Goal: Information Seeking & Learning: Learn about a topic

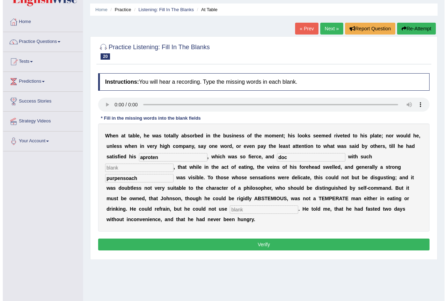
scroll to position [35, 0]
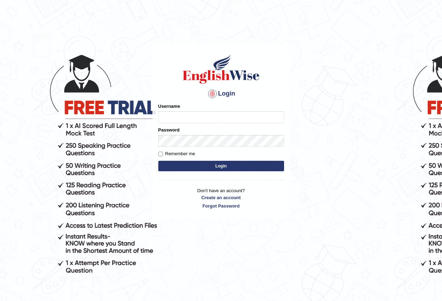
drag, startPoint x: 187, startPoint y: 109, endPoint x: 195, endPoint y: 119, distance: 12.8
click at [187, 109] on div "Username" at bounding box center [221, 113] width 126 height 20
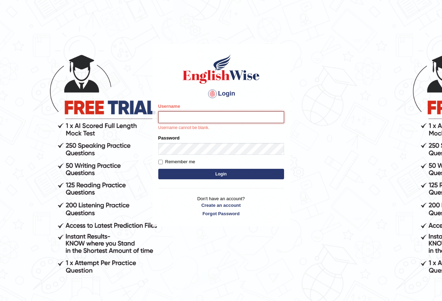
click at [195, 122] on input "Username" at bounding box center [221, 117] width 126 height 12
type input "maratais_parramatta"
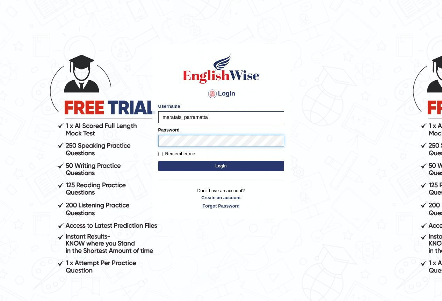
click at [158, 161] on button "Login" at bounding box center [221, 166] width 126 height 10
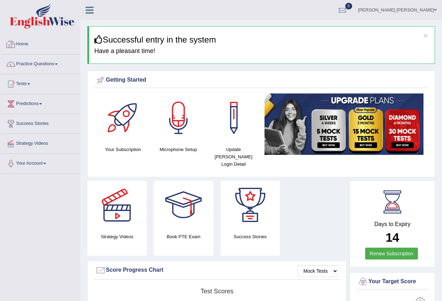
click at [29, 41] on link "Home" at bounding box center [40, 43] width 80 height 17
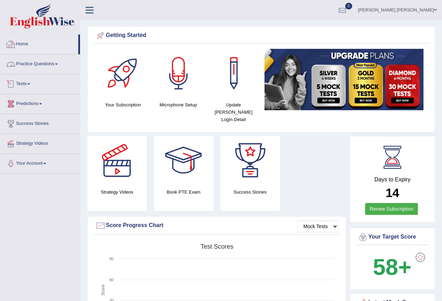
click at [29, 63] on link "Practice Questions" at bounding box center [40, 62] width 80 height 17
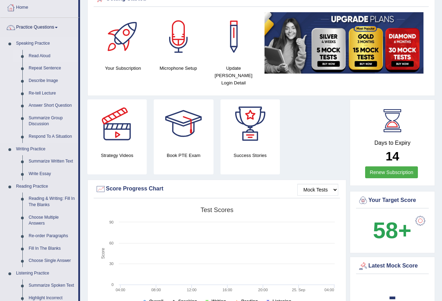
scroll to position [35, 0]
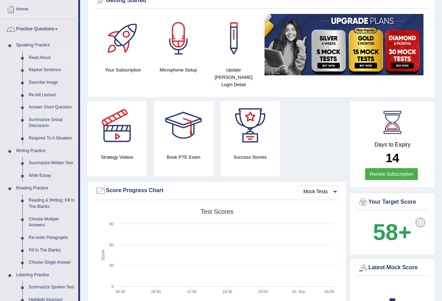
click at [41, 58] on link "Read Aloud" at bounding box center [51, 58] width 53 height 13
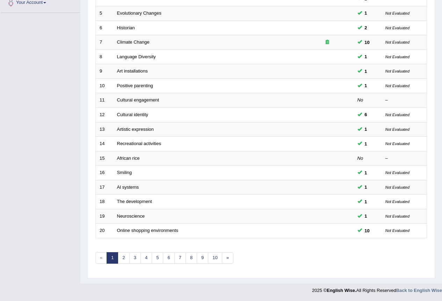
scroll to position [161, 0]
click at [123, 254] on link "2" at bounding box center [124, 259] width 12 height 12
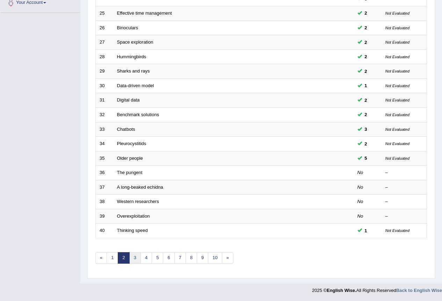
click at [132, 258] on link "3" at bounding box center [135, 259] width 12 height 12
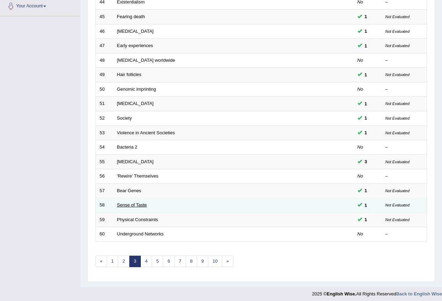
scroll to position [161, 0]
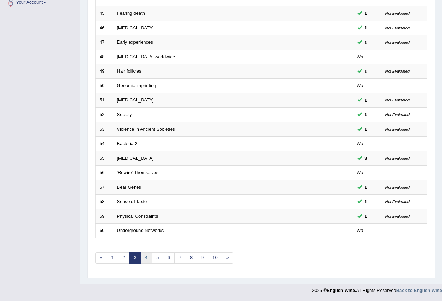
click at [149, 254] on link "4" at bounding box center [146, 259] width 12 height 12
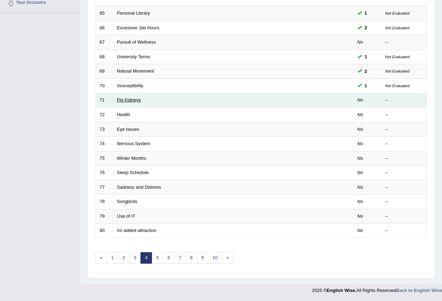
click at [126, 100] on link "Pig Kidneys" at bounding box center [129, 99] width 24 height 5
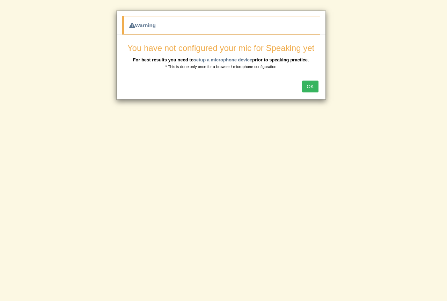
click at [311, 91] on button "OK" at bounding box center [310, 87] width 16 height 12
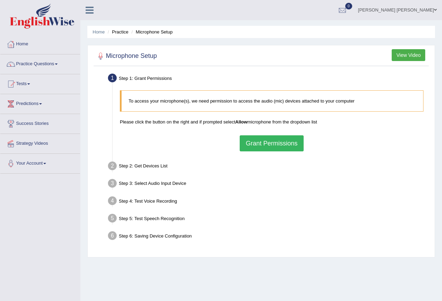
click at [282, 147] on button "Grant Permissions" at bounding box center [272, 144] width 64 height 16
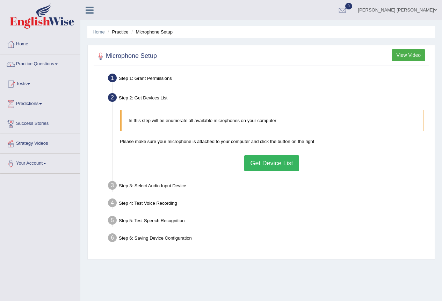
click at [264, 163] on button "Get Device List" at bounding box center [271, 163] width 54 height 16
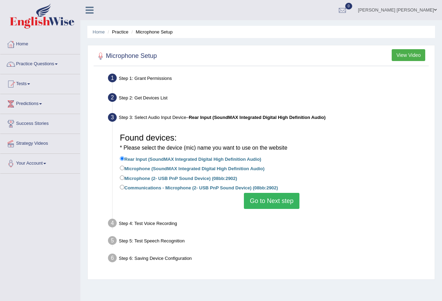
click at [290, 203] on button "Go to Next step" at bounding box center [272, 201] width 56 height 16
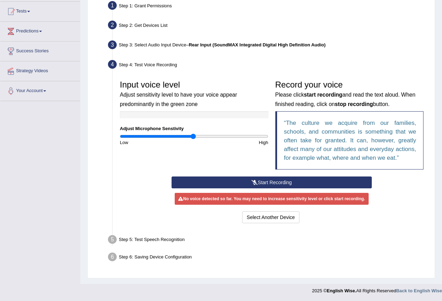
scroll to position [73, 0]
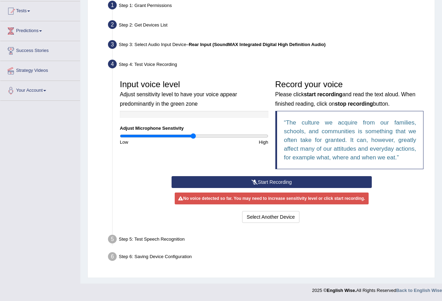
click at [287, 184] on button "Start Recording" at bounding box center [272, 182] width 200 height 12
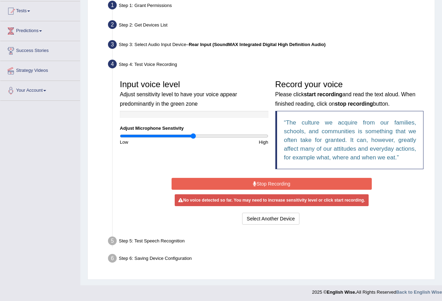
click at [299, 186] on button "Stop Recording" at bounding box center [272, 184] width 200 height 12
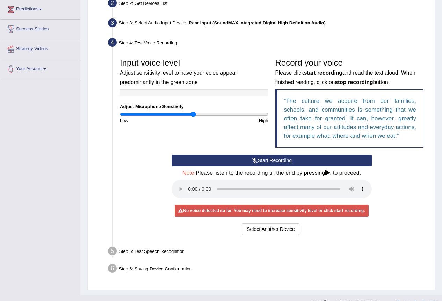
scroll to position [107, 0]
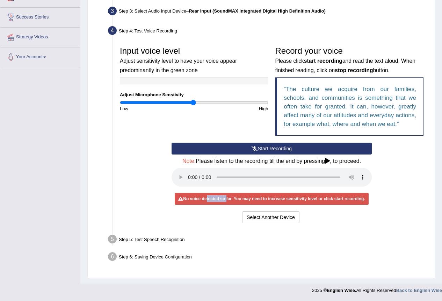
drag, startPoint x: 206, startPoint y: 200, endPoint x: 226, endPoint y: 200, distance: 20.6
click at [226, 200] on div "No voice detected so far. You may need to increase sensitivity level or click s…" at bounding box center [272, 199] width 194 height 12
click at [244, 200] on div "No voice detected so far. You may need to increase sensitivity level or click s…" at bounding box center [272, 199] width 194 height 12
drag, startPoint x: 194, startPoint y: 103, endPoint x: 261, endPoint y: 99, distance: 67.9
click at [261, 100] on input "range" at bounding box center [194, 103] width 148 height 6
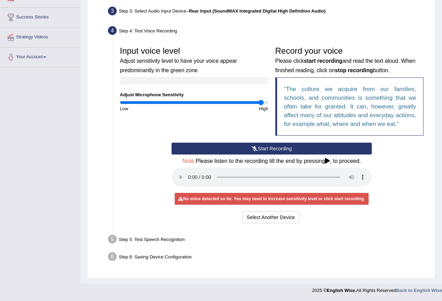
click at [264, 99] on div "Input voice level Adjust sensitivity level to have your voice appear predominan…" at bounding box center [193, 77] width 155 height 69
drag, startPoint x: 261, startPoint y: 100, endPoint x: 277, endPoint y: 100, distance: 16.8
type input "2"
click at [268, 100] on input "range" at bounding box center [194, 103] width 148 height 6
click at [328, 161] on icon at bounding box center [327, 161] width 5 height 6
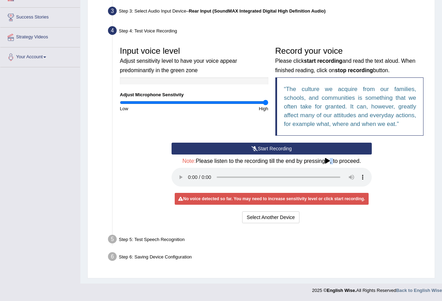
click at [328, 161] on icon at bounding box center [327, 161] width 5 height 6
drag, startPoint x: 264, startPoint y: 100, endPoint x: 150, endPoint y: 107, distance: 114.1
click at [151, 108] on div "Input voice level Adjust sensitivity level to have your voice appear predominan…" at bounding box center [193, 77] width 155 height 69
click at [230, 128] on div "Input voice level Adjust sensitivity level to have your voice appear predominan…" at bounding box center [271, 93] width 311 height 100
click at [327, 160] on icon at bounding box center [327, 161] width 5 height 6
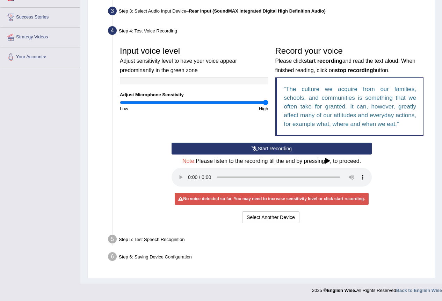
click at [260, 153] on button "Start Recording" at bounding box center [272, 149] width 200 height 12
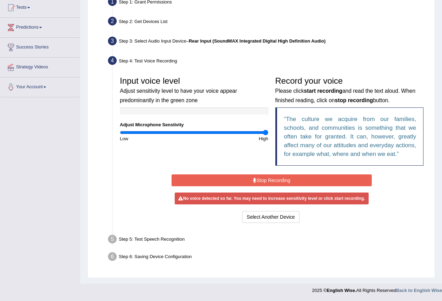
scroll to position [75, 0]
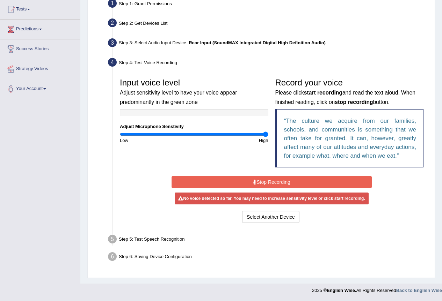
click at [309, 182] on button "Stop Recording" at bounding box center [272, 182] width 200 height 12
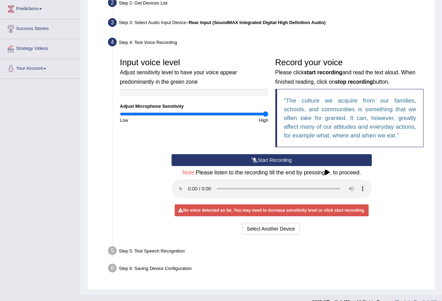
scroll to position [107, 0]
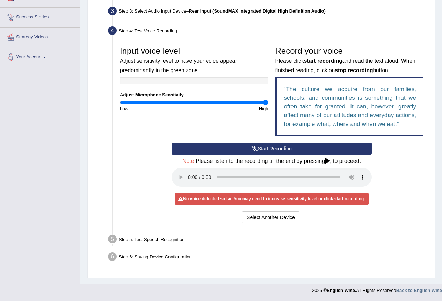
click at [275, 198] on div "No voice detected so far. You may need to increase sensitivity level or click s…" at bounding box center [272, 199] width 194 height 12
click at [275, 219] on button "Select Another Device" at bounding box center [270, 218] width 57 height 12
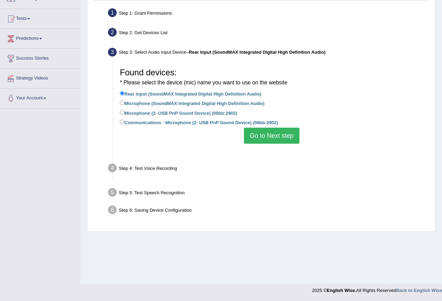
scroll to position [65, 0]
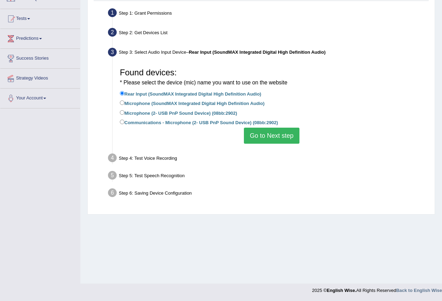
click at [126, 107] on label "Microphone (SoundMAX Integrated Digital High Definition Audio)" at bounding box center [192, 103] width 145 height 8
click at [124, 105] on input "Microphone (SoundMAX Integrated Digital High Definition Audio)" at bounding box center [122, 103] width 5 height 5
radio input "true"
click at [269, 140] on button "Go to Next step" at bounding box center [272, 136] width 56 height 16
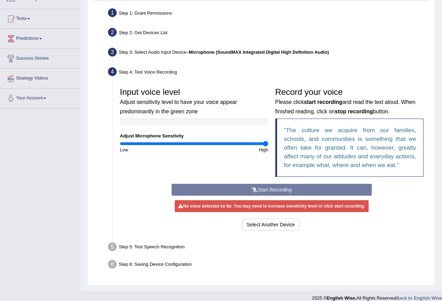
click at [238, 192] on div "Start Recording Stop Recording Note: Please listen to the recording till the en…" at bounding box center [271, 208] width 207 height 49
click at [275, 226] on button "Select Another Device" at bounding box center [270, 225] width 57 height 12
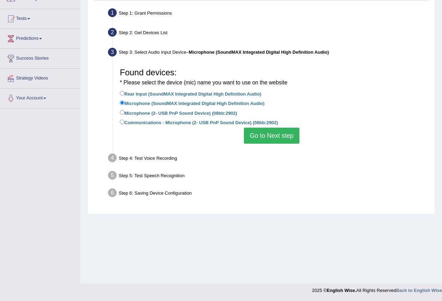
click at [265, 140] on button "Go to Next step" at bounding box center [272, 136] width 56 height 16
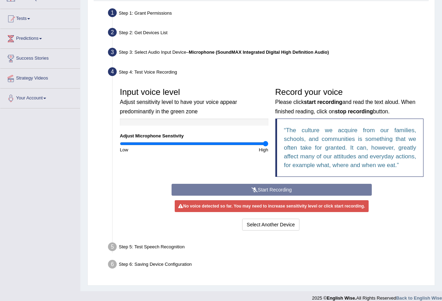
click at [270, 191] on div "Start Recording Stop Recording Note: Please listen to the recording till the en…" at bounding box center [271, 208] width 207 height 49
drag, startPoint x: 286, startPoint y: 225, endPoint x: 289, endPoint y: 223, distance: 3.8
click at [287, 224] on button "Select Another Device" at bounding box center [270, 225] width 57 height 12
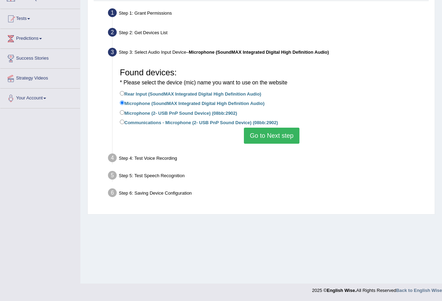
click at [218, 114] on label "Microphone (2- USB PnP Sound Device) (08bb:2902)" at bounding box center [178, 113] width 117 height 8
click at [124, 114] on input "Microphone (2- USB PnP Sound Device) (08bb:2902)" at bounding box center [122, 112] width 5 height 5
radio input "true"
click at [256, 134] on button "Go to Next step" at bounding box center [272, 136] width 56 height 16
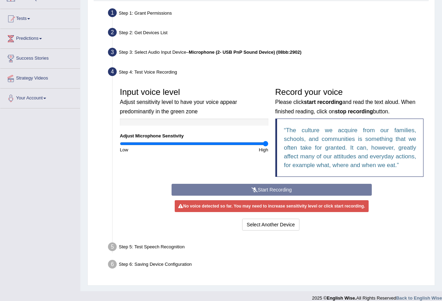
click at [271, 189] on div "Start Recording Stop Recording Note: Please listen to the recording till the en…" at bounding box center [271, 208] width 207 height 49
click at [278, 225] on button "Select Another Device" at bounding box center [270, 225] width 57 height 12
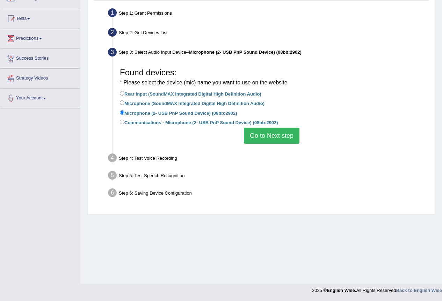
click at [200, 124] on label "Communications - Microphone (2- USB PnP Sound Device) (08bb:2902)" at bounding box center [199, 122] width 158 height 8
click at [124, 124] on input "Communications - Microphone (2- USB PnP Sound Device) (08bb:2902)" at bounding box center [122, 122] width 5 height 5
radio input "true"
click at [264, 141] on button "Go to Next step" at bounding box center [272, 136] width 56 height 16
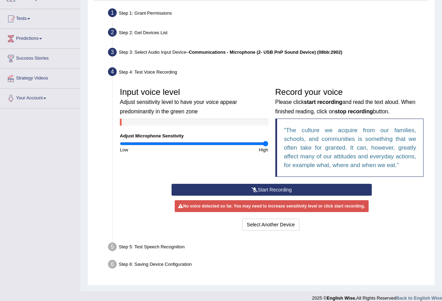
click at [267, 188] on button "Start Recording" at bounding box center [272, 190] width 200 height 12
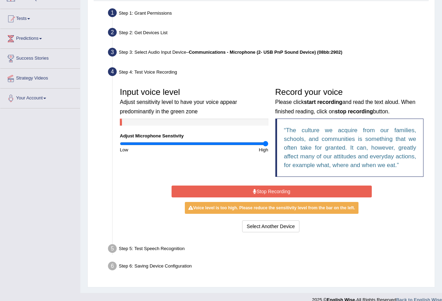
click at [276, 193] on button "Stop Recording" at bounding box center [272, 192] width 200 height 12
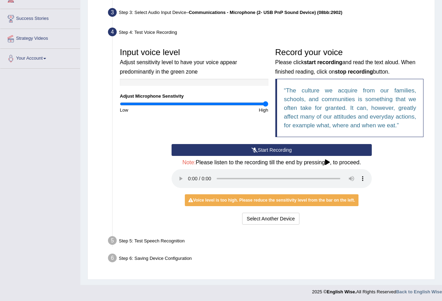
scroll to position [107, 0]
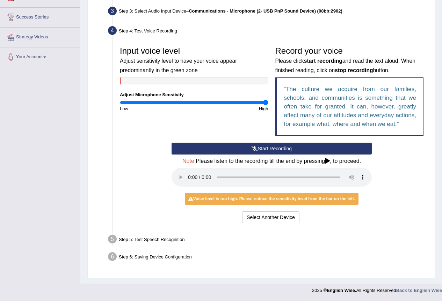
click at [279, 200] on div "Voice level is too high. Please reduce the sensitivity level from the bar on th…" at bounding box center [272, 199] width 174 height 12
drag, startPoint x: 232, startPoint y: 159, endPoint x: 283, endPoint y: 160, distance: 51.4
click at [277, 160] on h4 "Note: Please listen to the recording till the end by pressing , to proceed." at bounding box center [272, 161] width 200 height 6
click at [302, 158] on h4 "Note: Please listen to the recording till the end by pressing , to proceed." at bounding box center [272, 161] width 200 height 6
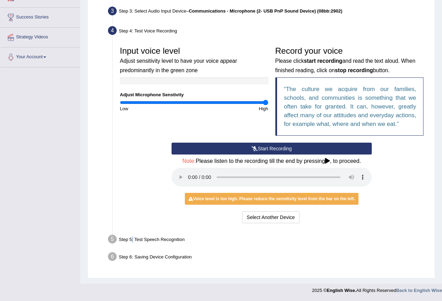
click at [133, 240] on div "Step 5: Test Speech Recognition" at bounding box center [268, 240] width 327 height 15
click at [260, 215] on button "Select Another Device" at bounding box center [270, 218] width 57 height 12
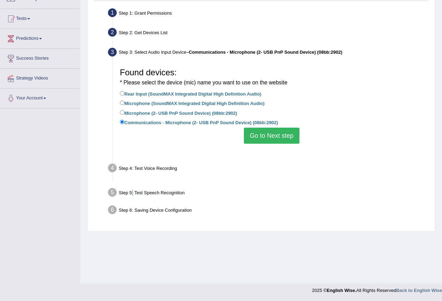
scroll to position [65, 0]
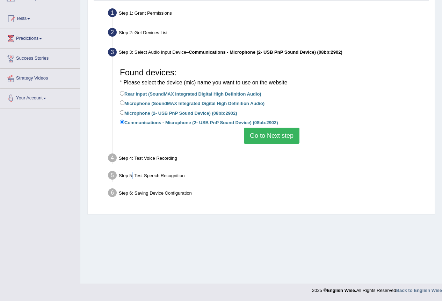
click at [263, 136] on button "Go to Next step" at bounding box center [272, 136] width 56 height 16
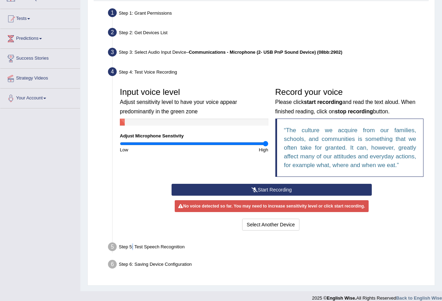
click at [231, 188] on button "Start Recording" at bounding box center [272, 190] width 200 height 12
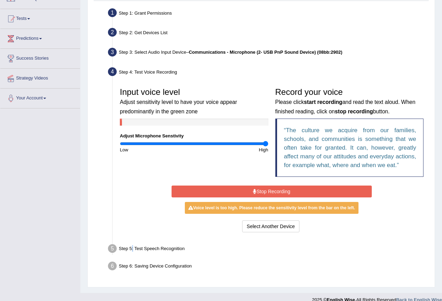
click at [295, 190] on button "Stop Recording" at bounding box center [272, 192] width 200 height 12
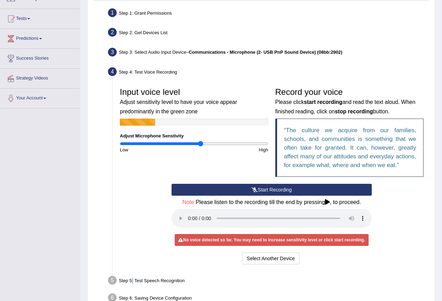
drag, startPoint x: 261, startPoint y: 144, endPoint x: 200, endPoint y: 148, distance: 60.9
click at [200, 147] on input "range" at bounding box center [194, 144] width 148 height 6
drag, startPoint x: 199, startPoint y: 144, endPoint x: 194, endPoint y: 143, distance: 5.3
click at [194, 143] on input "range" at bounding box center [194, 144] width 148 height 6
click at [227, 197] on div "Start Recording Stop Recording Note: Please listen to the recording till the en…" at bounding box center [271, 225] width 207 height 82
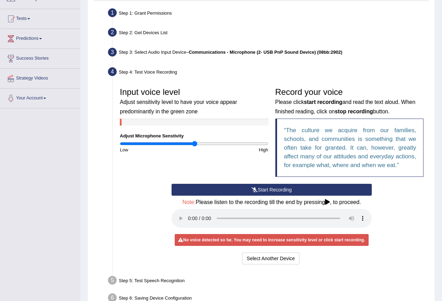
click at [231, 191] on button "Start Recording" at bounding box center [272, 190] width 200 height 12
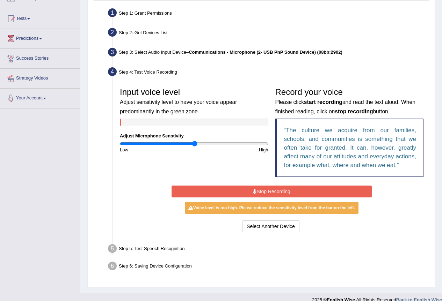
click at [315, 193] on button "Stop Recording" at bounding box center [272, 192] width 200 height 12
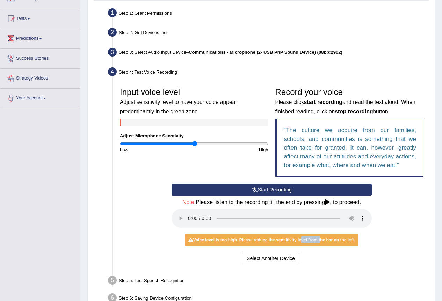
drag, startPoint x: 300, startPoint y: 240, endPoint x: 319, endPoint y: 240, distance: 19.2
click at [319, 240] on div "Voice level is too high. Please reduce the sensitivity level from the bar on th…" at bounding box center [272, 240] width 174 height 12
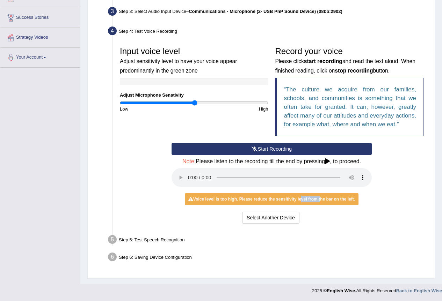
scroll to position [107, 0]
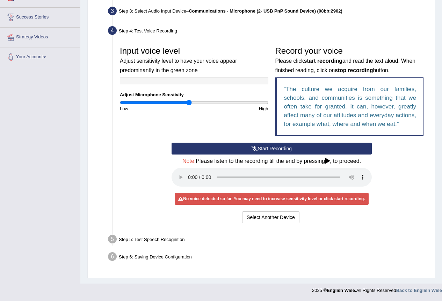
drag, startPoint x: 194, startPoint y: 103, endPoint x: 189, endPoint y: 103, distance: 4.2
click at [189, 103] on input "range" at bounding box center [194, 103] width 148 height 6
drag, startPoint x: 189, startPoint y: 103, endPoint x: 132, endPoint y: 108, distance: 56.8
click at [132, 105] on input "range" at bounding box center [194, 103] width 148 height 6
drag, startPoint x: 133, startPoint y: 103, endPoint x: 148, endPoint y: 110, distance: 17.1
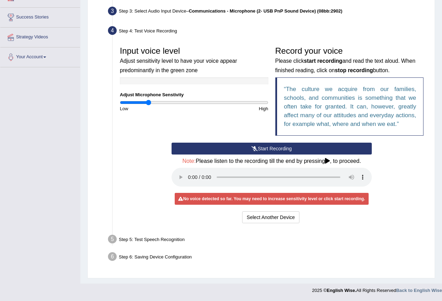
click at [148, 105] on input "range" at bounding box center [194, 103] width 148 height 6
click at [256, 215] on button "Select Another Device" at bounding box center [270, 218] width 57 height 12
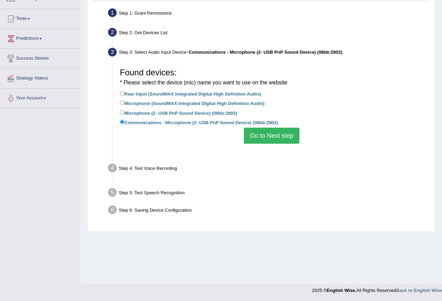
scroll to position [65, 0]
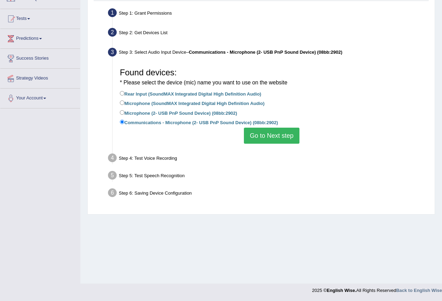
click at [258, 140] on button "Go to Next step" at bounding box center [272, 136] width 56 height 16
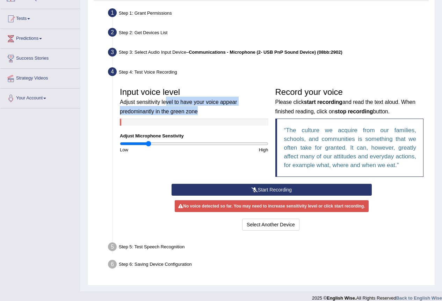
drag, startPoint x: 167, startPoint y: 103, endPoint x: 213, endPoint y: 110, distance: 47.1
click at [213, 110] on h3 "Input voice level Adjust sensitivity level to have your voice appear predominan…" at bounding box center [194, 102] width 148 height 28
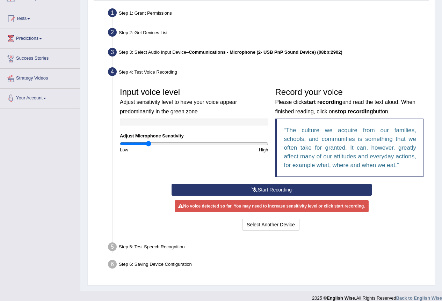
click at [240, 189] on button "Start Recording" at bounding box center [272, 190] width 200 height 12
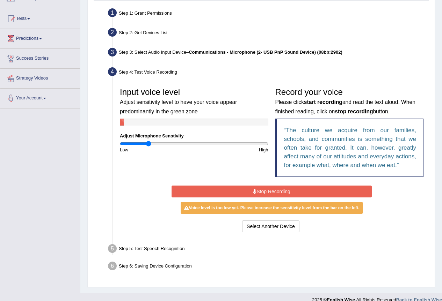
click at [270, 189] on button "Stop Recording" at bounding box center [272, 192] width 200 height 12
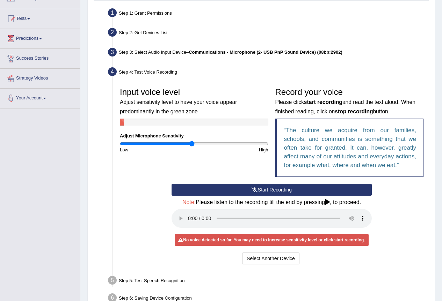
drag, startPoint x: 151, startPoint y: 145, endPoint x: 192, endPoint y: 145, distance: 41.2
type input "0.98"
click at [192, 145] on input "range" at bounding box center [194, 144] width 148 height 6
click at [231, 190] on button "Start Recording" at bounding box center [272, 190] width 200 height 12
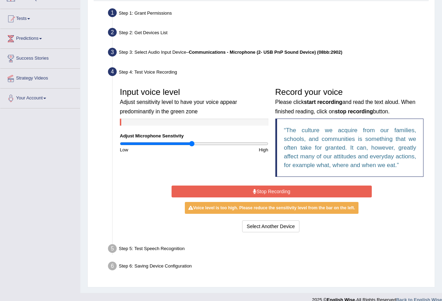
click at [269, 192] on button "Stop Recording" at bounding box center [272, 192] width 200 height 12
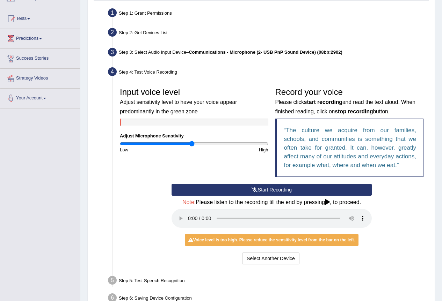
click at [258, 190] on button "Start Recording" at bounding box center [272, 190] width 200 height 12
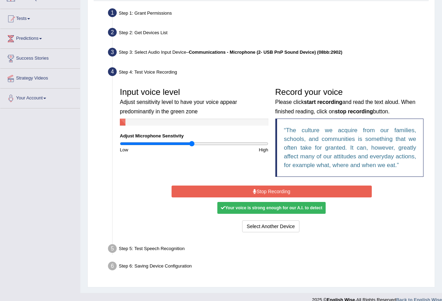
click at [267, 212] on div "Your voice is strong enough for our A.I. to detect" at bounding box center [271, 208] width 108 height 12
click at [268, 207] on div "Your voice is strong enough for our A.I. to detect" at bounding box center [271, 208] width 108 height 12
drag, startPoint x: 281, startPoint y: 207, endPoint x: 275, endPoint y: 208, distance: 6.0
click at [282, 207] on div "Your voice is strong enough for our A.I. to detect" at bounding box center [271, 208] width 108 height 12
click at [275, 193] on button "Stop Recording" at bounding box center [272, 192] width 200 height 12
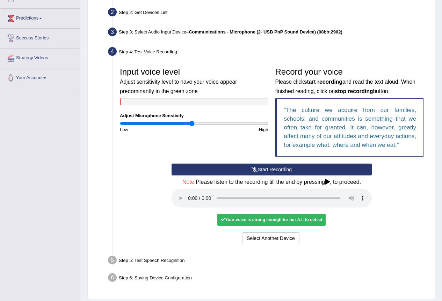
scroll to position [107, 0]
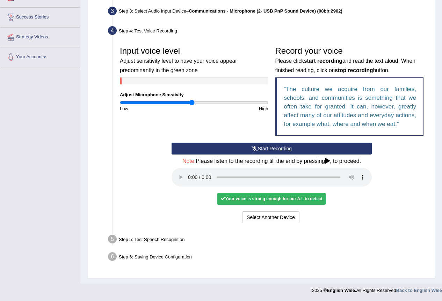
click at [289, 197] on div "Your voice is strong enough for our A.I. to detect" at bounding box center [271, 199] width 108 height 12
click at [148, 243] on div "Step 5: Test Speech Recognition" at bounding box center [268, 240] width 327 height 15
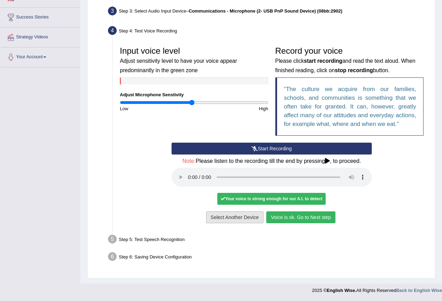
click at [293, 218] on button "Voice is ok. Go to Next step" at bounding box center [300, 218] width 69 height 12
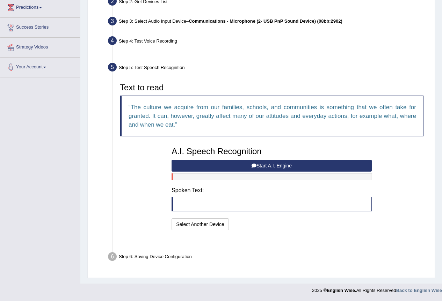
scroll to position [79, 0]
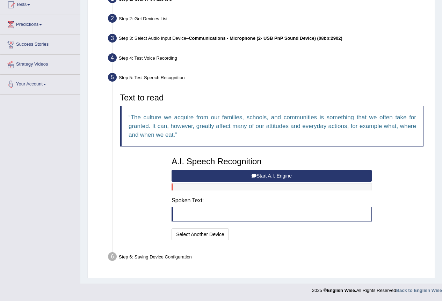
click at [263, 176] on button "Start A.I. Engine" at bounding box center [272, 176] width 200 height 12
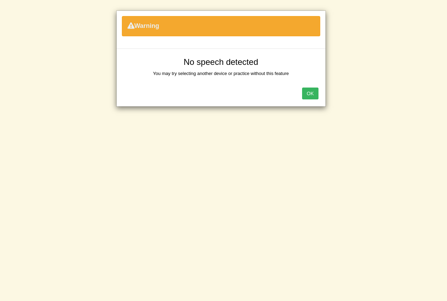
click at [310, 96] on button "OK" at bounding box center [310, 94] width 16 height 12
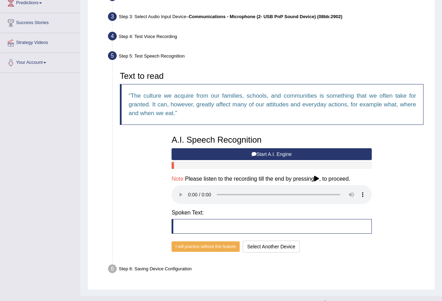
scroll to position [113, 0]
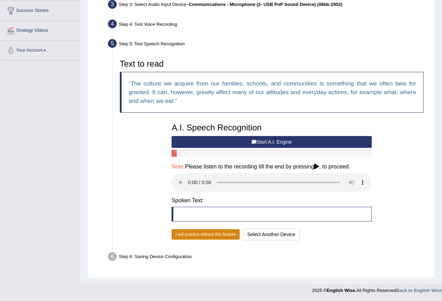
click at [210, 236] on button "I will practice without this feature" at bounding box center [206, 234] width 68 height 10
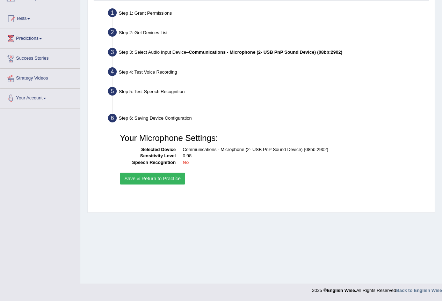
scroll to position [65, 0]
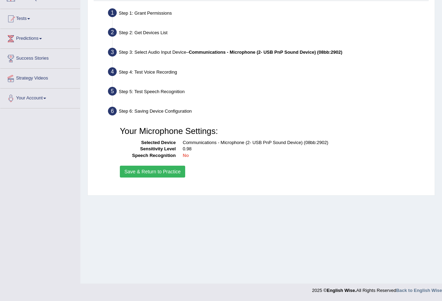
click at [167, 175] on button "Save & Return to Practice" at bounding box center [152, 172] width 65 height 12
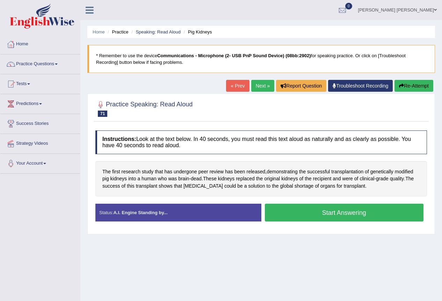
click at [300, 212] on button "Start Answering" at bounding box center [344, 213] width 159 height 18
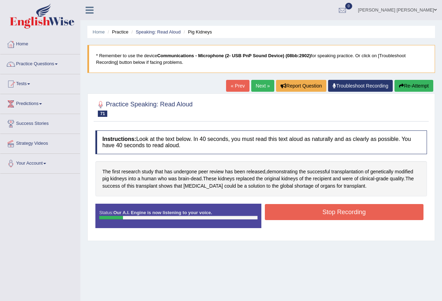
click at [347, 211] on button "Stop Recording" at bounding box center [344, 212] width 159 height 16
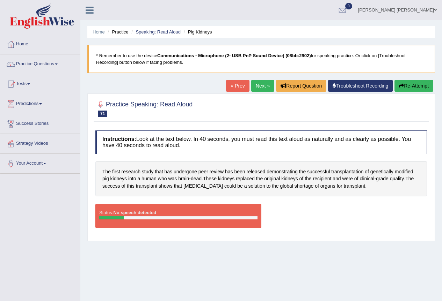
click at [258, 84] on link "Next »" at bounding box center [262, 86] width 23 height 12
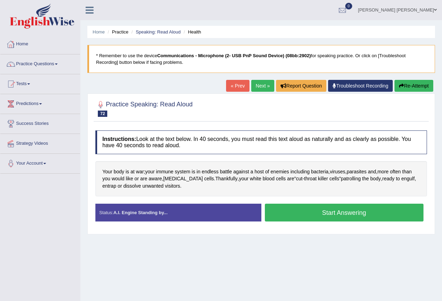
click at [13, 42] on div at bounding box center [11, 44] width 10 height 10
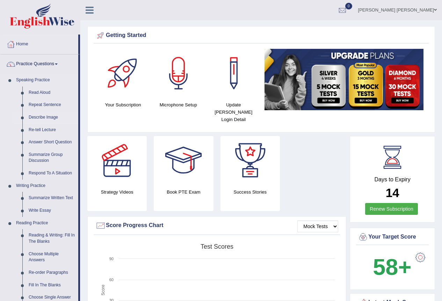
click at [42, 115] on link "Describe Image" at bounding box center [51, 117] width 53 height 13
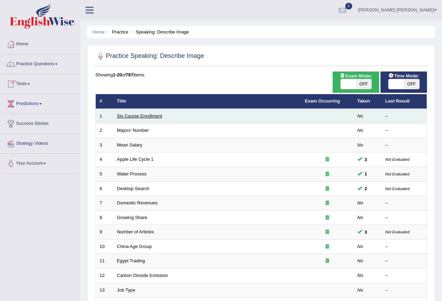
click at [139, 116] on link "Six Course Enrollment" at bounding box center [139, 116] width 45 height 5
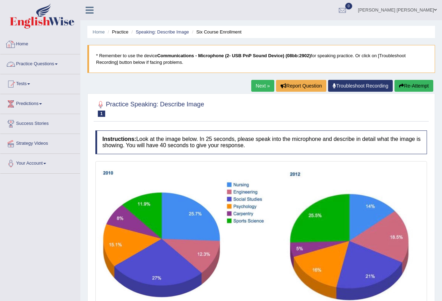
click at [20, 45] on link "Home" at bounding box center [40, 43] width 80 height 17
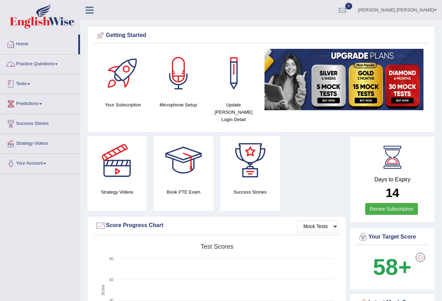
click at [46, 63] on link "Practice Questions" at bounding box center [40, 62] width 80 height 17
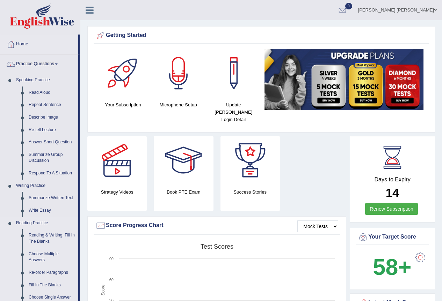
scroll to position [175, 0]
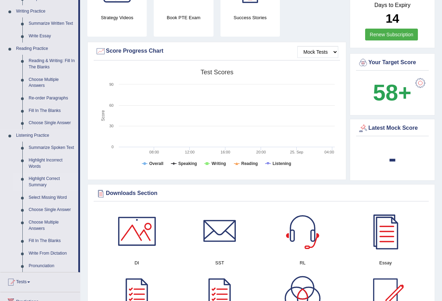
click at [42, 183] on link "Highlight Correct Summary" at bounding box center [51, 182] width 53 height 19
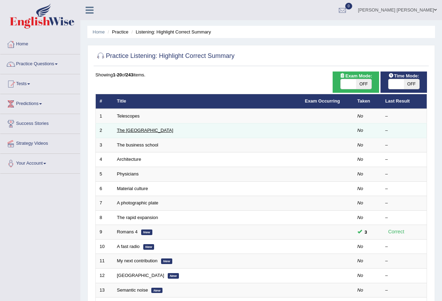
click at [134, 131] on link "The [GEOGRAPHIC_DATA]" at bounding box center [145, 130] width 56 height 5
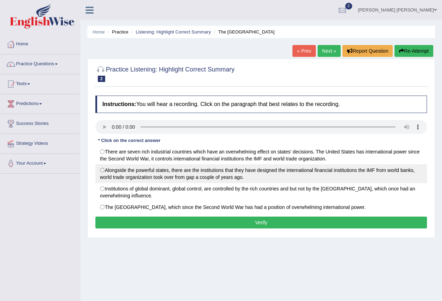
click at [210, 173] on label "Alongside the powerful states, there are the institutions that they have design…" at bounding box center [260, 174] width 331 height 19
radio input "true"
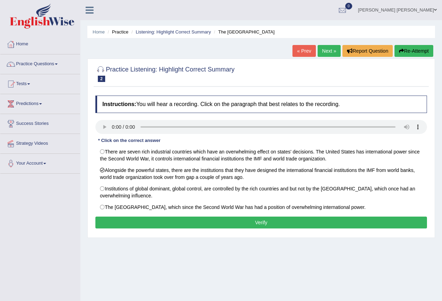
click at [258, 218] on button "Verify" at bounding box center [260, 223] width 331 height 12
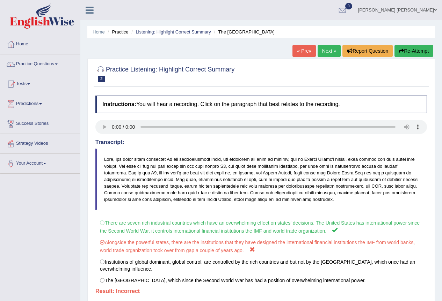
click at [324, 49] on link "Next »" at bounding box center [329, 51] width 23 height 12
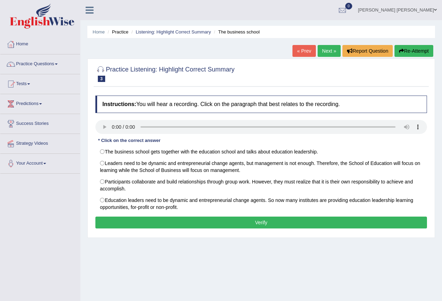
click at [31, 62] on link "Practice Questions" at bounding box center [40, 62] width 80 height 17
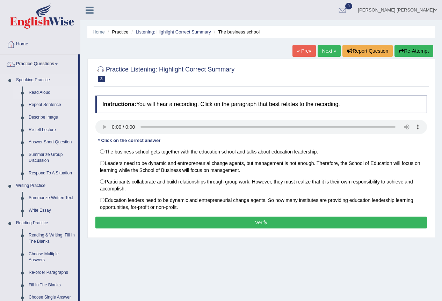
click at [38, 90] on link "Read Aloud" at bounding box center [51, 93] width 53 height 13
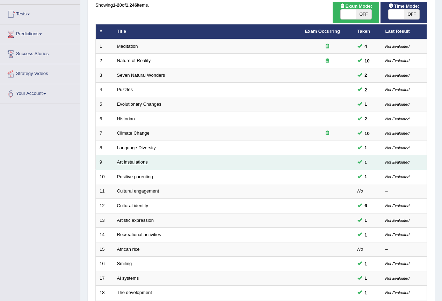
click at [141, 161] on link "Art installations" at bounding box center [132, 162] width 31 height 5
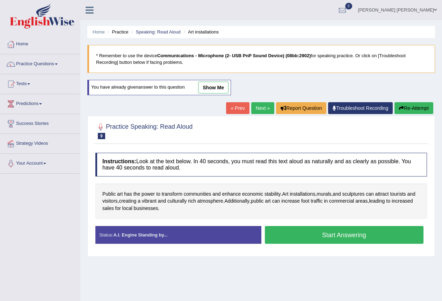
click at [268, 51] on blockquote "* Remember to use the device Communications - Microphone (2- USB PnP Sound Devi…" at bounding box center [261, 59] width 348 height 28
click at [254, 107] on link "Next »" at bounding box center [262, 108] width 23 height 12
click at [240, 105] on link "« Prev" at bounding box center [237, 108] width 23 height 12
click at [329, 240] on button "Start Answering" at bounding box center [344, 235] width 159 height 18
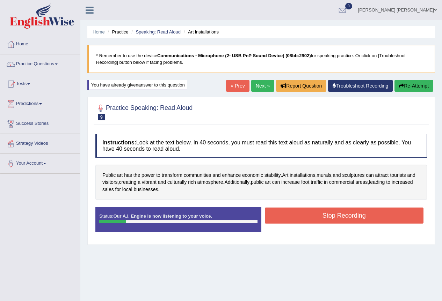
click at [345, 213] on button "Stop Recording" at bounding box center [344, 216] width 159 height 16
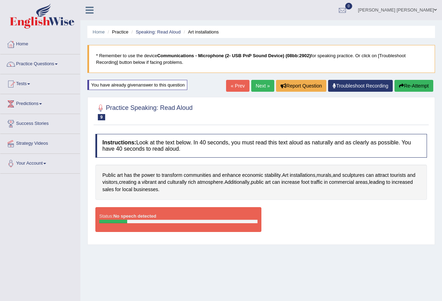
click at [279, 123] on div "Practice Speaking: Read Aloud 9 Art installations" at bounding box center [261, 113] width 335 height 24
click at [243, 85] on link "« Prev" at bounding box center [237, 86] width 23 height 12
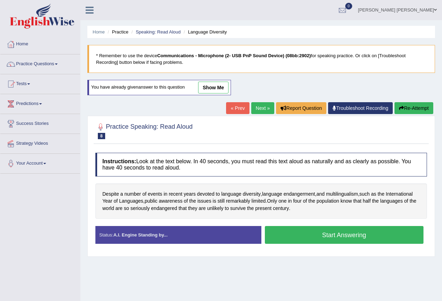
click at [260, 55] on b "Communications - Microphone (2- USB PnP Sound Device) (08bb:2902)" at bounding box center [234, 55] width 154 height 5
click at [151, 48] on blockquote "* Remember to use the device Communications - Microphone (2- USB PnP Sound Devi…" at bounding box center [261, 59] width 348 height 28
click at [148, 54] on blockquote "* Remember to use the device Communications - Microphone (2- USB PnP Sound Devi…" at bounding box center [261, 59] width 348 height 28
click at [262, 111] on link "Next »" at bounding box center [262, 108] width 23 height 12
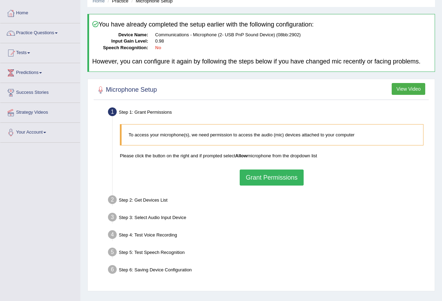
scroll to position [65, 0]
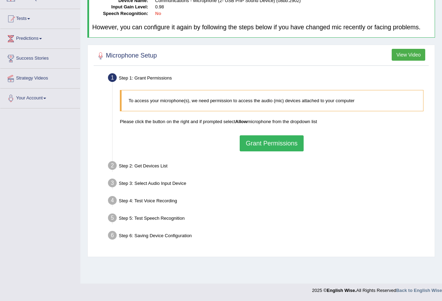
click at [277, 144] on button "Grant Permissions" at bounding box center [272, 144] width 64 height 16
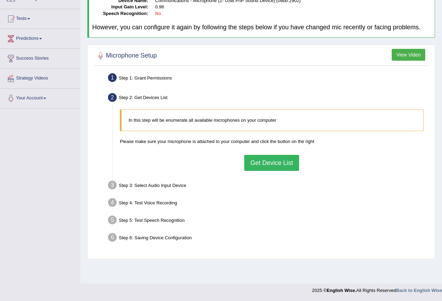
click at [276, 162] on button "Get Device List" at bounding box center [271, 163] width 54 height 16
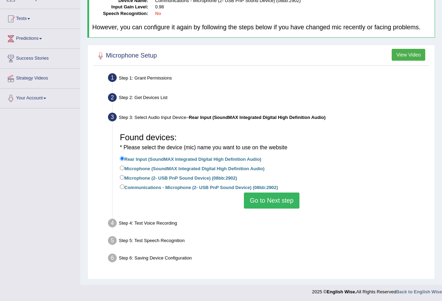
scroll to position [67, 0]
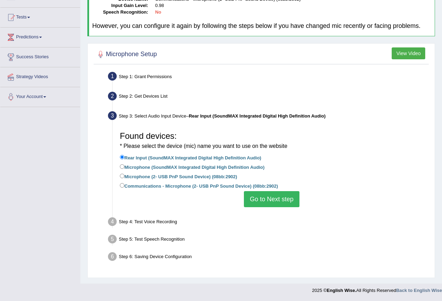
click at [278, 198] on button "Go to Next step" at bounding box center [272, 199] width 56 height 16
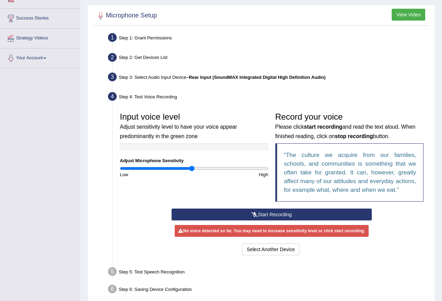
scroll to position [138, 0]
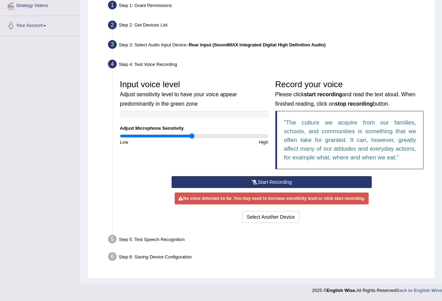
click at [267, 183] on button "Start Recording" at bounding box center [272, 182] width 200 height 12
click at [267, 183] on div "Start Recording Stop Recording Note: Please listen to the recording till the en…" at bounding box center [271, 200] width 207 height 49
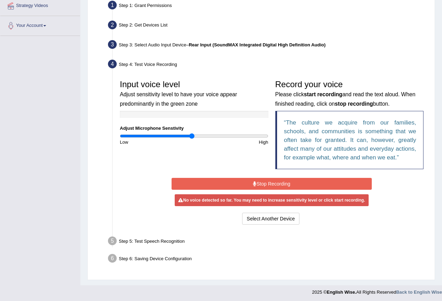
click at [273, 181] on button "Stop Recording" at bounding box center [272, 184] width 200 height 12
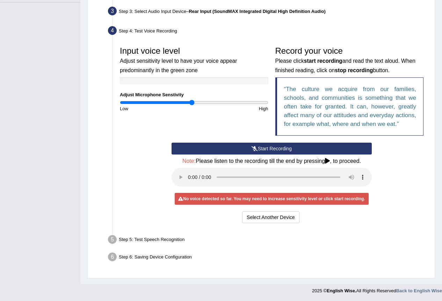
scroll to position [172, 0]
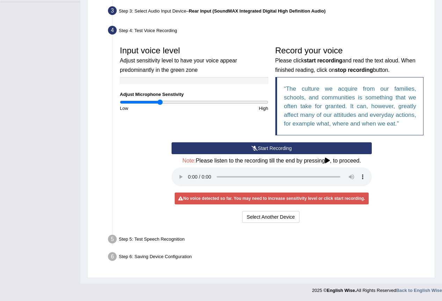
drag, startPoint x: 191, startPoint y: 102, endPoint x: 160, endPoint y: 105, distance: 31.3
click at [160, 105] on input "range" at bounding box center [194, 103] width 148 height 6
click at [260, 218] on button "Select Another Device" at bounding box center [270, 217] width 57 height 12
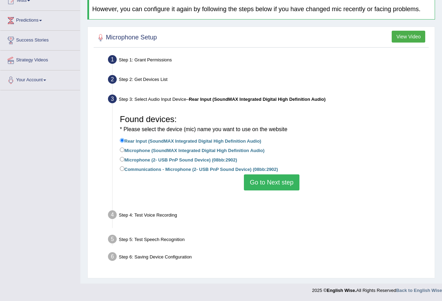
scroll to position [67, 0]
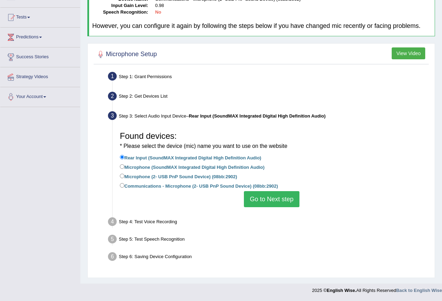
click at [270, 196] on button "Go to Next step" at bounding box center [272, 199] width 56 height 16
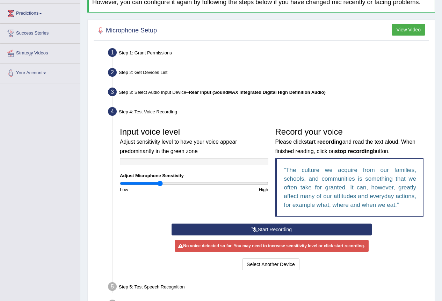
scroll to position [138, 0]
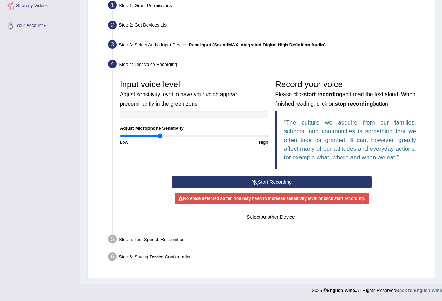
click at [217, 204] on div "No voice detected so far. You may need to increase sensitivity level or click s…" at bounding box center [272, 199] width 194 height 12
drag, startPoint x: 227, startPoint y: 203, endPoint x: 278, endPoint y: 199, distance: 50.4
click at [273, 200] on div "No voice detected so far. You may need to increase sensitivity level or click s…" at bounding box center [272, 199] width 194 height 12
click at [278, 199] on div "No voice detected so far. You may need to increase sensitivity level or click s…" at bounding box center [272, 199] width 194 height 12
drag, startPoint x: 285, startPoint y: 197, endPoint x: 316, endPoint y: 196, distance: 30.7
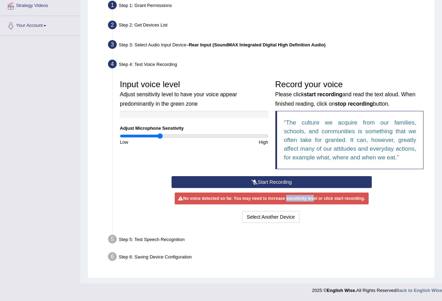
click at [316, 196] on div "No voice detected so far. You may need to increase sensitivity level or click s…" at bounding box center [272, 199] width 194 height 12
click at [322, 196] on div "No voice detected so far. You may need to increase sensitivity level or click s…" at bounding box center [272, 199] width 194 height 12
drag, startPoint x: 160, startPoint y: 134, endPoint x: 202, endPoint y: 137, distance: 41.7
type input "1.12"
click at [202, 137] on input "range" at bounding box center [194, 136] width 148 height 6
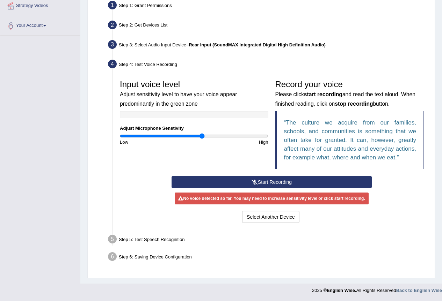
click at [307, 184] on button "Start Recording" at bounding box center [272, 182] width 200 height 12
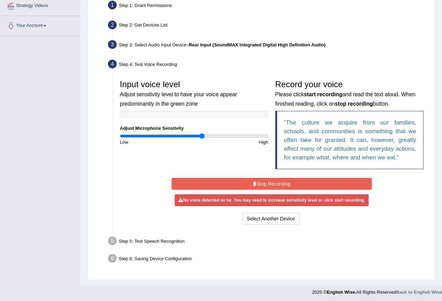
click at [309, 185] on button "Stop Recording" at bounding box center [272, 184] width 200 height 12
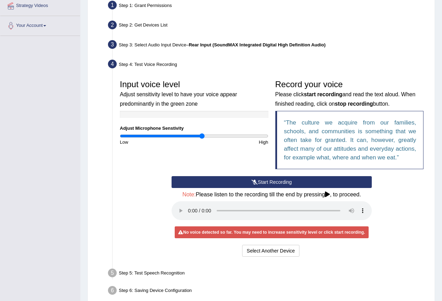
drag, startPoint x: 206, startPoint y: 234, endPoint x: 221, endPoint y: 230, distance: 15.3
click at [218, 230] on div "No voice detected so far. You may need to increase sensitivity level or click s…" at bounding box center [272, 233] width 194 height 12
click at [226, 228] on div "No voice detected so far. You may need to increase sensitivity level or click s…" at bounding box center [272, 233] width 194 height 12
click at [235, 184] on button "Start Recording" at bounding box center [272, 182] width 200 height 12
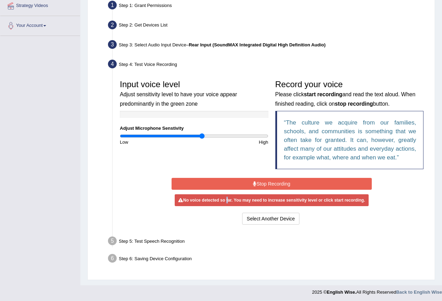
click at [322, 187] on button "Stop Recording" at bounding box center [272, 184] width 200 height 12
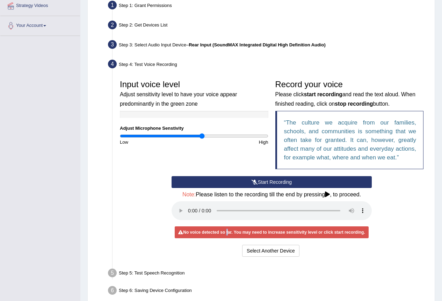
scroll to position [172, 0]
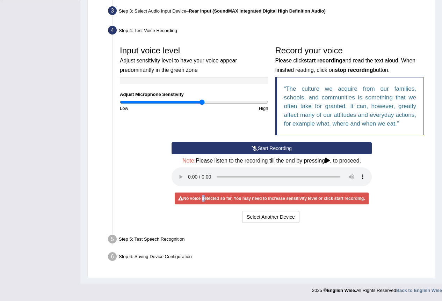
click at [202, 198] on div "No voice detected so far. You may need to increase sensitivity level or click s…" at bounding box center [272, 199] width 194 height 12
drag, startPoint x: 213, startPoint y: 197, endPoint x: 226, endPoint y: 196, distance: 12.3
click at [214, 197] on div "No voice detected so far. You may need to increase sensitivity level or click s…" at bounding box center [272, 199] width 194 height 12
click at [226, 196] on div "No voice detected so far. You may need to increase sensitivity level or click s…" at bounding box center [272, 199] width 194 height 12
click at [236, 196] on div "No voice detected so far. You may need to increase sensitivity level or click s…" at bounding box center [272, 199] width 194 height 12
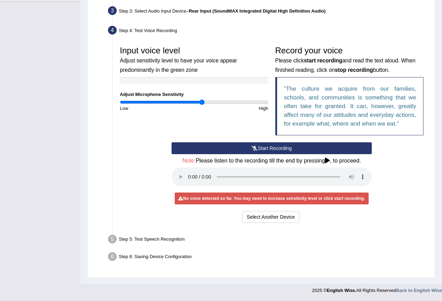
click at [245, 195] on div "No voice detected so far. You may need to increase sensitivity level or click s…" at bounding box center [272, 199] width 194 height 12
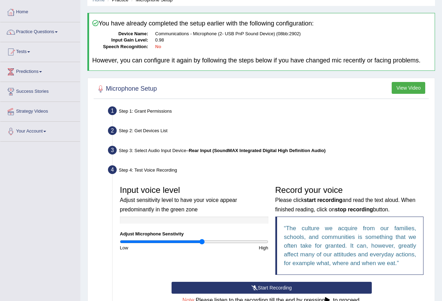
scroll to position [0, 0]
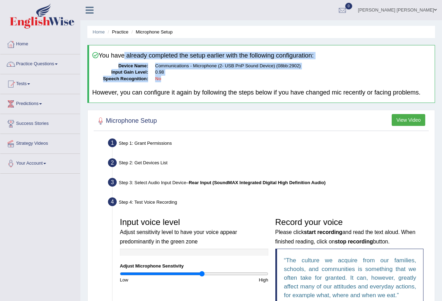
drag, startPoint x: 140, startPoint y: 56, endPoint x: 194, endPoint y: 82, distance: 60.1
click at [194, 82] on div "You have already completed the setup earlier with the following configuration: …" at bounding box center [261, 74] width 348 height 58
click at [197, 82] on dd "No" at bounding box center [293, 79] width 276 height 7
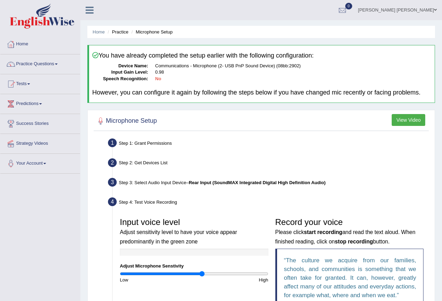
click at [412, 5] on link "Mara Tais Henrique Rodrigues" at bounding box center [397, 9] width 89 height 18
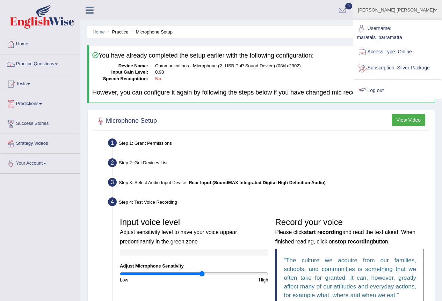
click at [389, 99] on link "Log out" at bounding box center [397, 91] width 88 height 16
